Goal: Feedback & Contribution: Leave review/rating

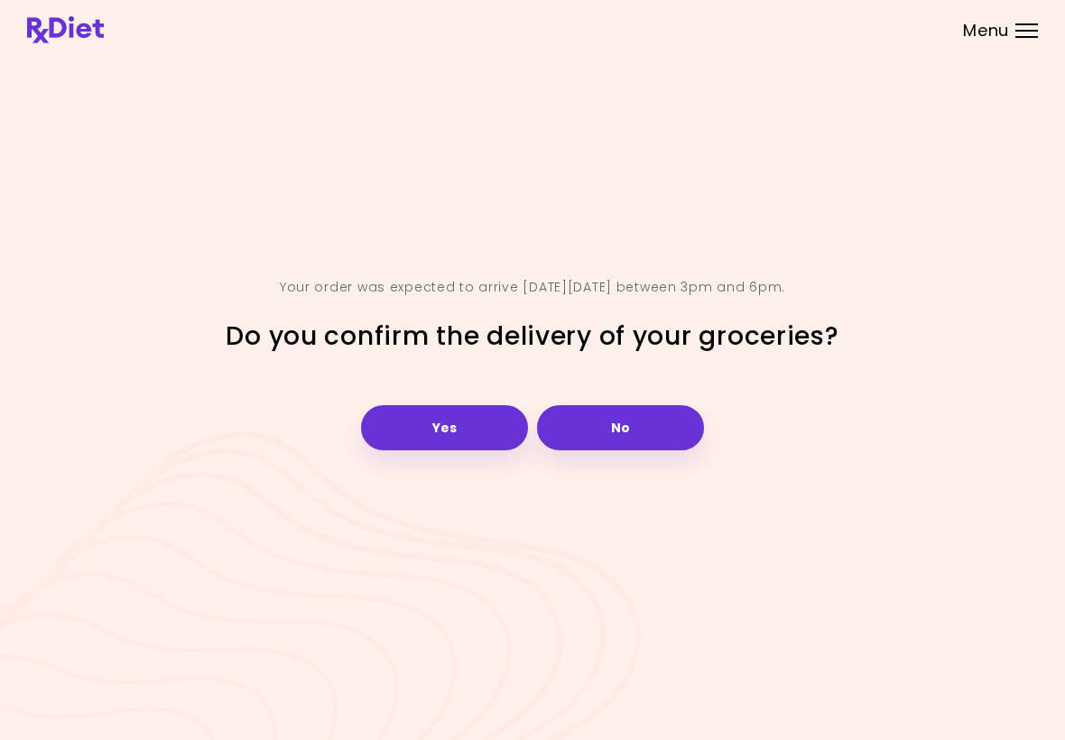
click at [462, 423] on button "Yes" at bounding box center [444, 427] width 167 height 45
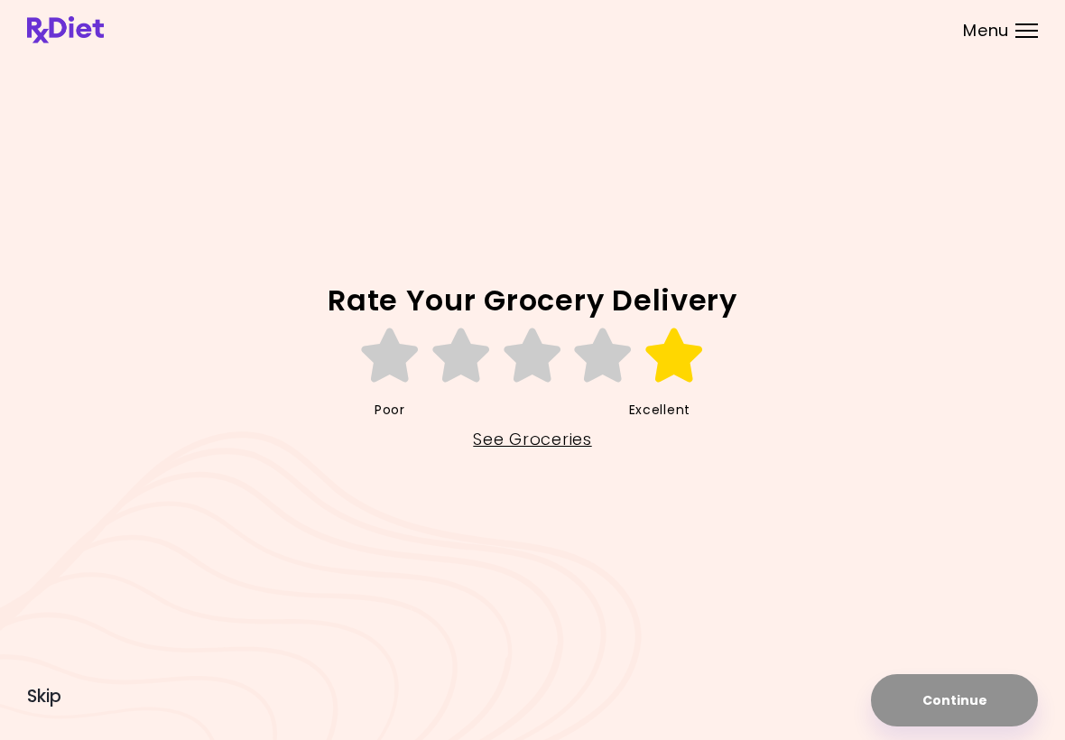
click at [664, 355] on icon at bounding box center [675, 356] width 62 height 54
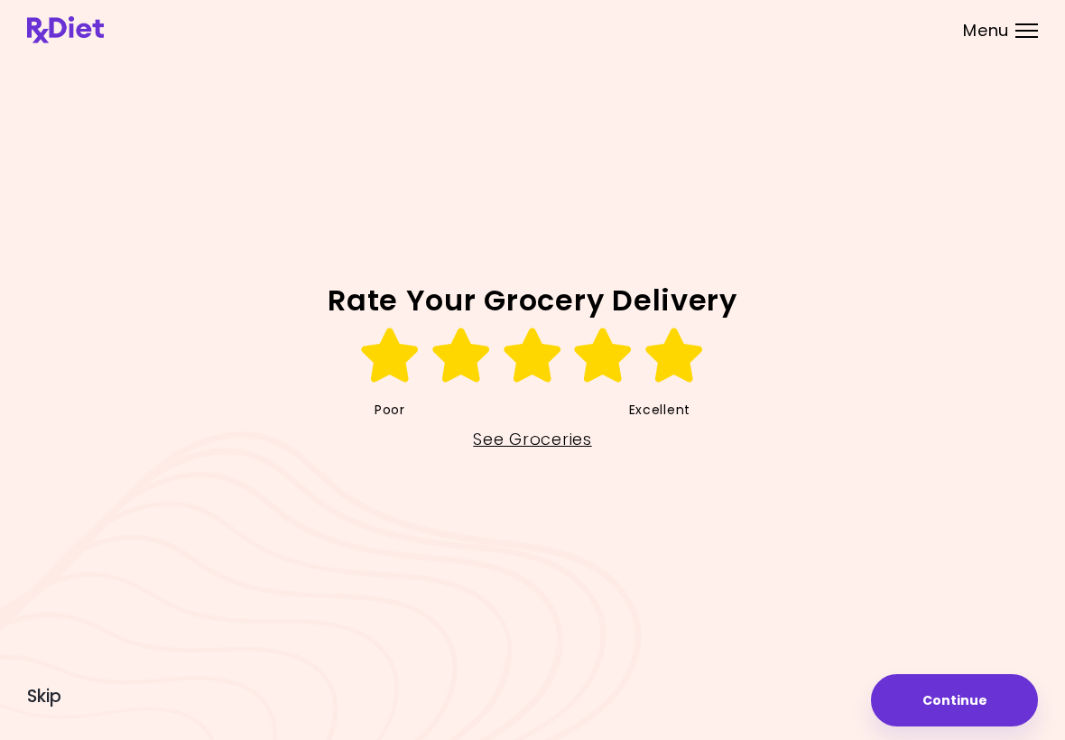
click at [980, 699] on button "Continue" at bounding box center [954, 700] width 167 height 52
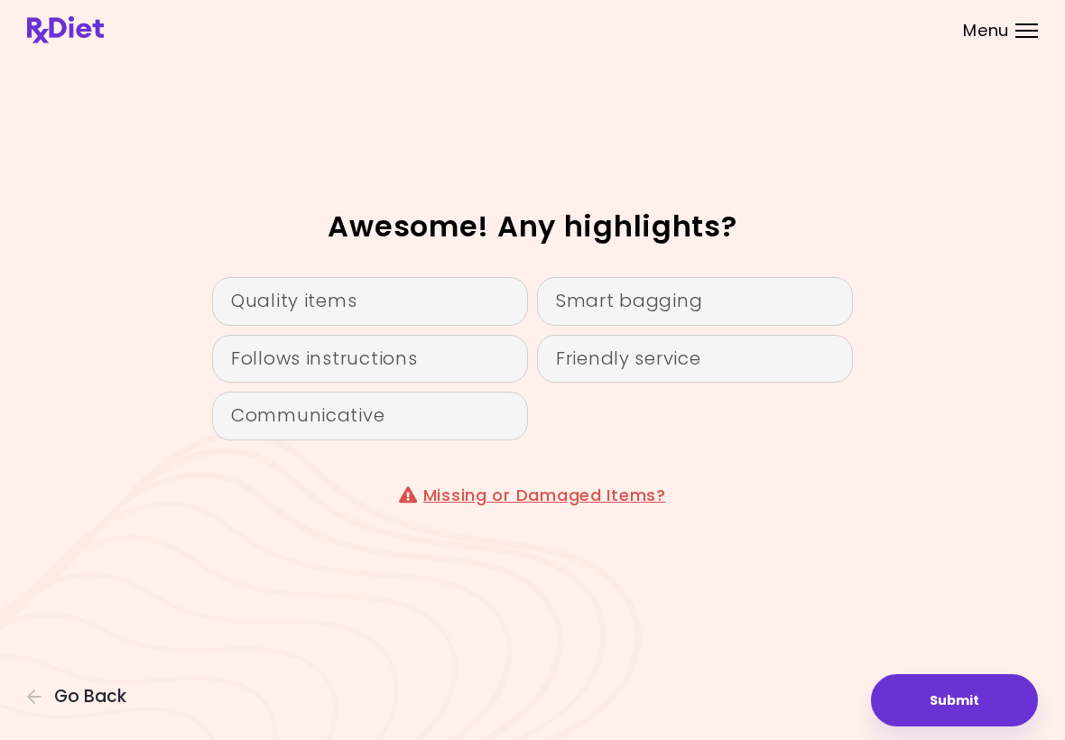
click at [462, 313] on div "Quality items" at bounding box center [370, 301] width 316 height 49
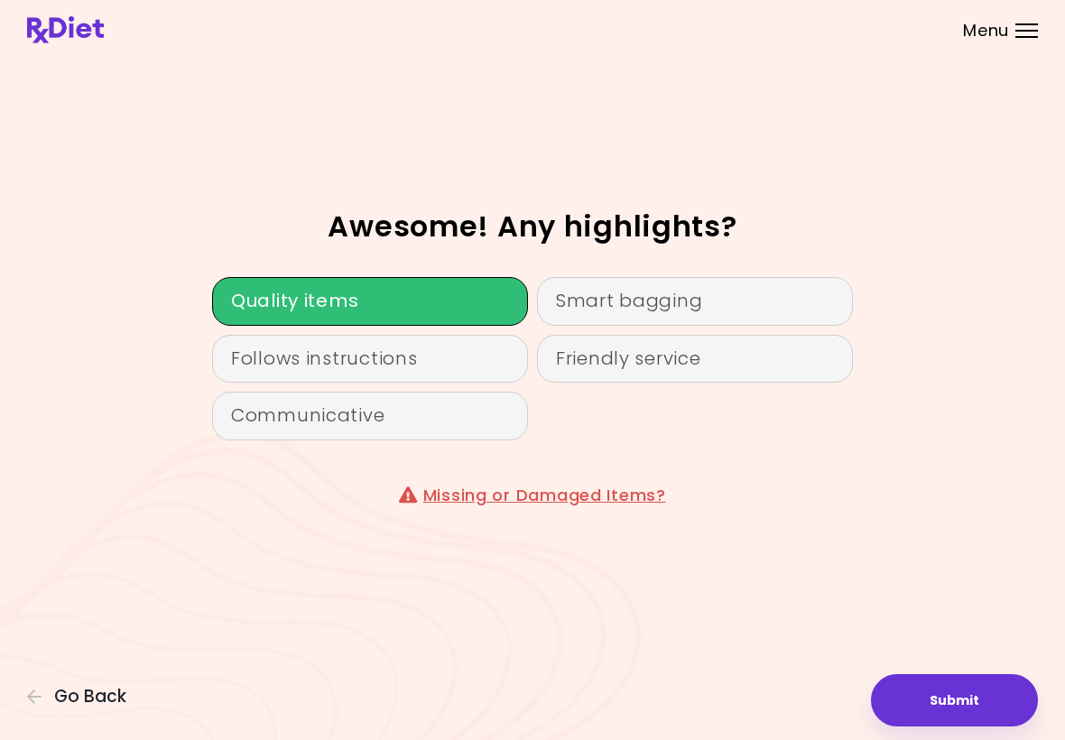
click at [398, 364] on div "Follows instructions" at bounding box center [370, 359] width 316 height 49
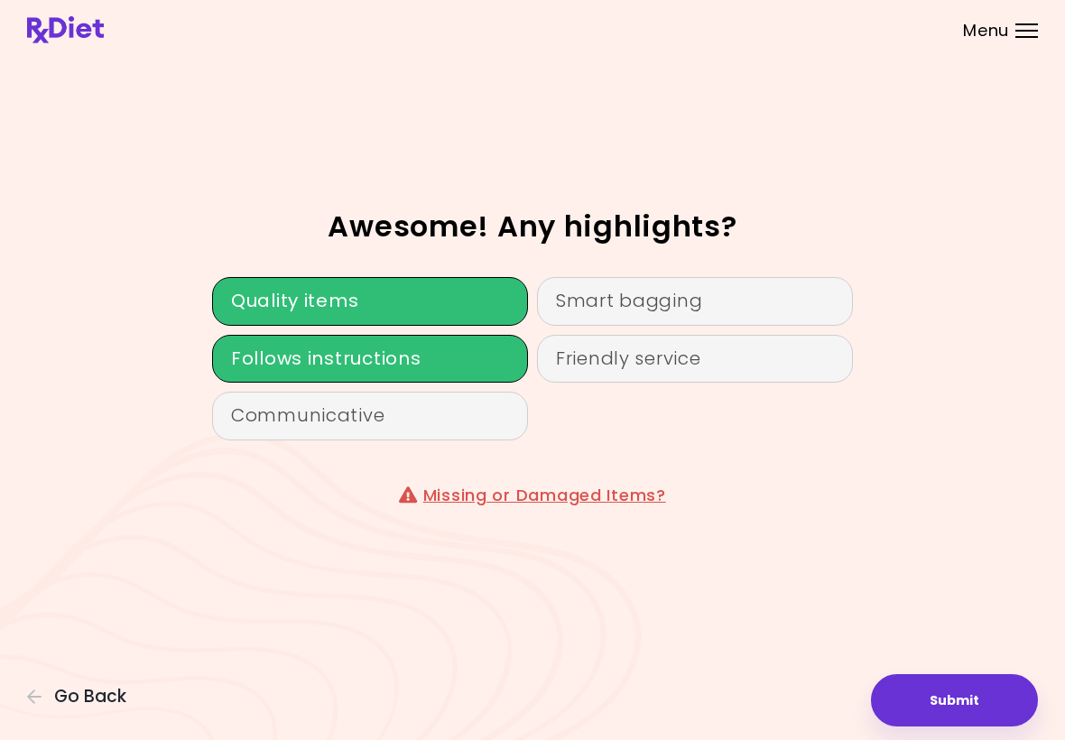
click at [745, 311] on div "Smart bagging" at bounding box center [695, 301] width 316 height 49
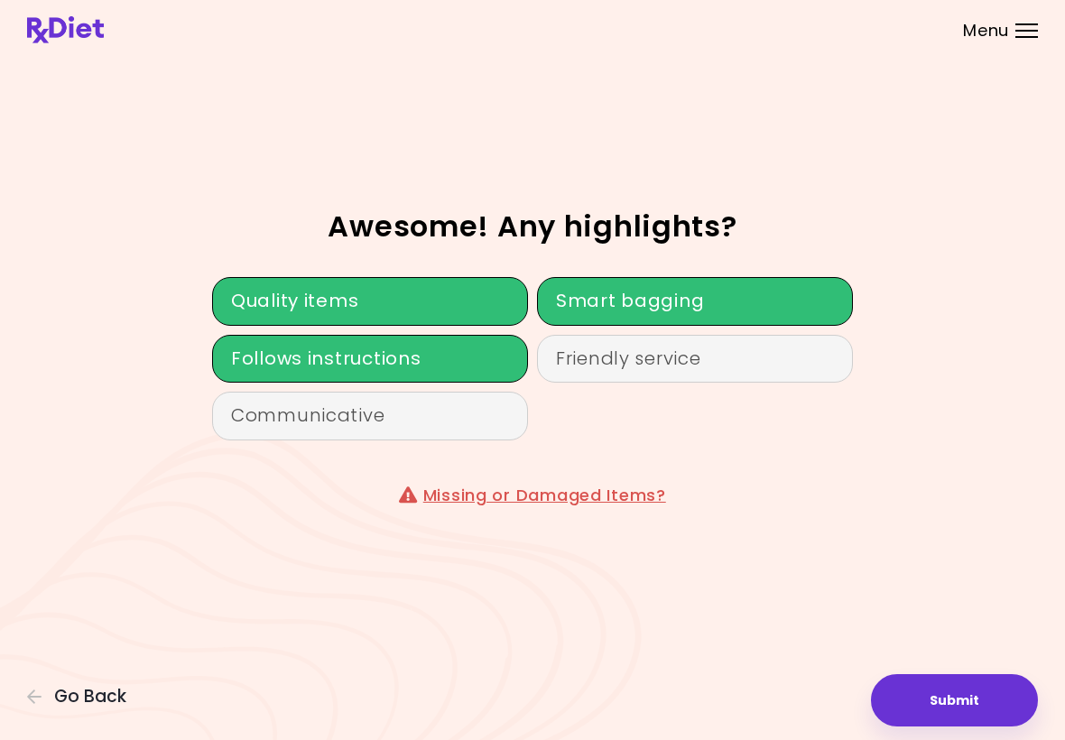
click at [968, 711] on button "Submit" at bounding box center [954, 700] width 167 height 52
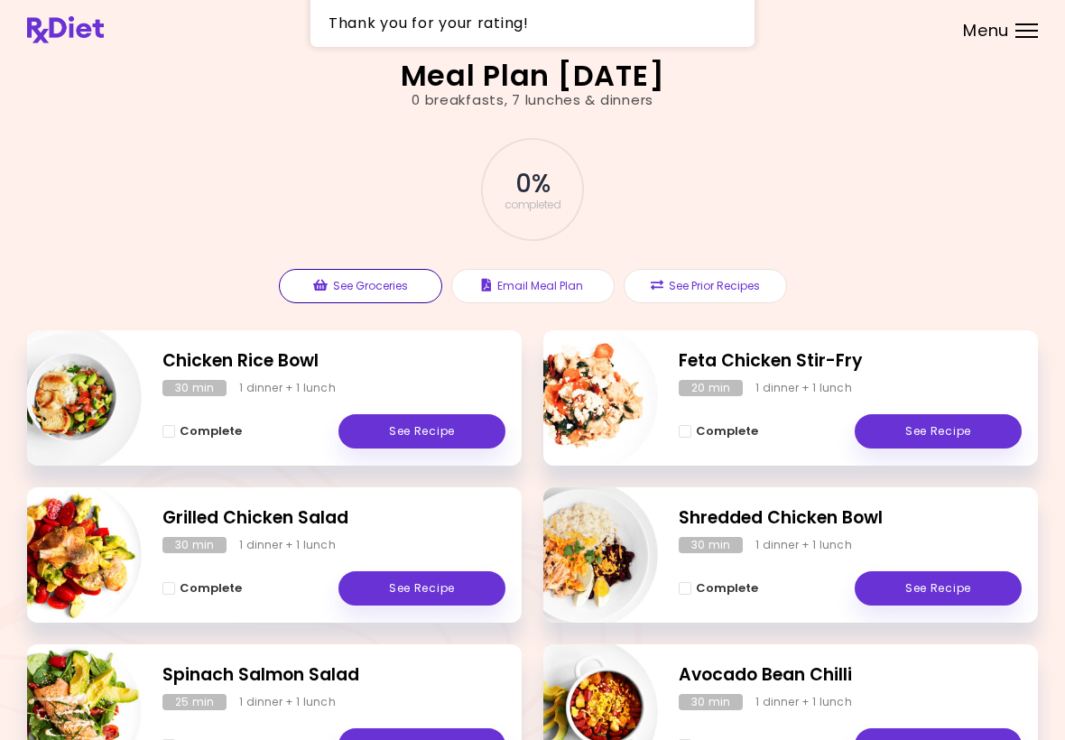
click at [356, 283] on button "See Groceries" at bounding box center [360, 286] width 163 height 34
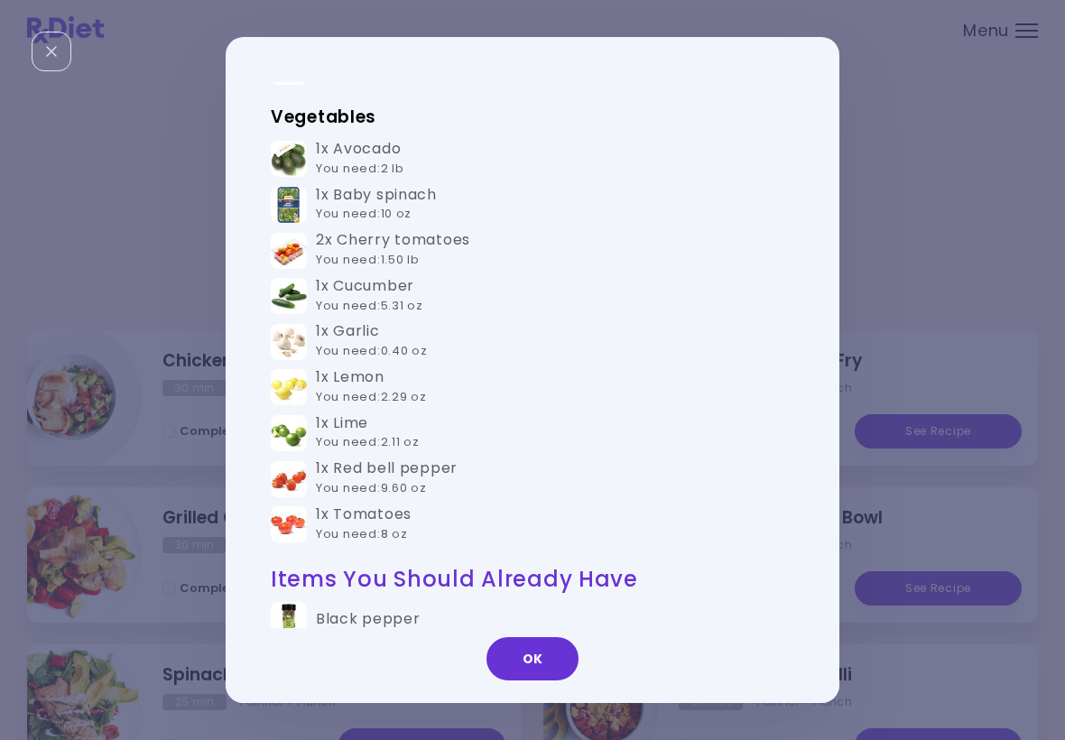
scroll to position [542, 0]
